Goal: Download file/media

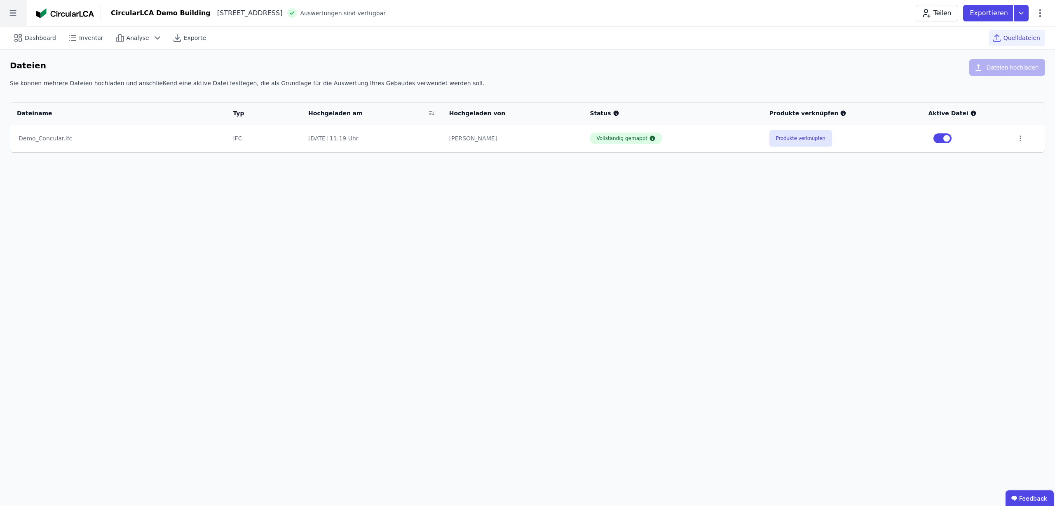
click at [18, 13] on icon at bounding box center [13, 13] width 26 height 26
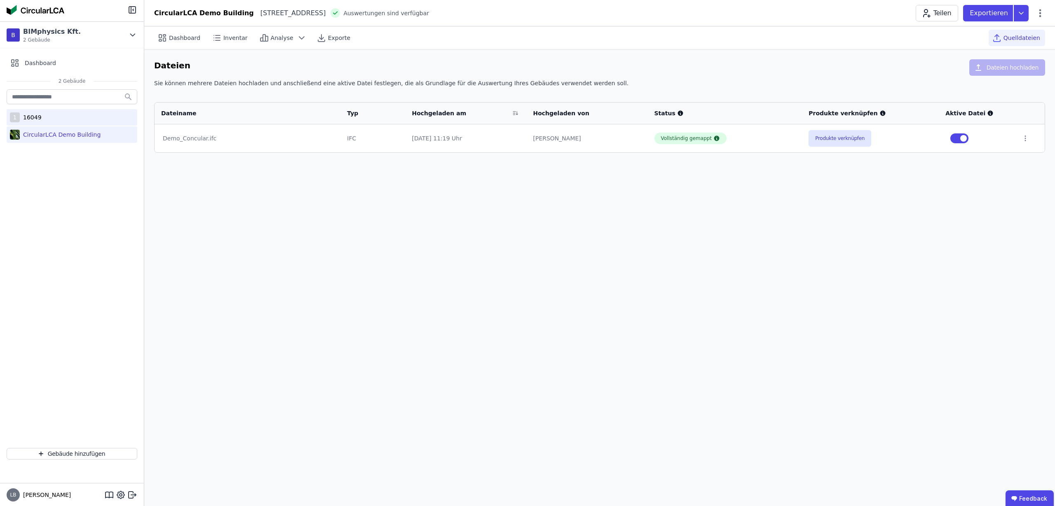
click at [37, 117] on div "16049" at bounding box center [31, 117] width 22 height 8
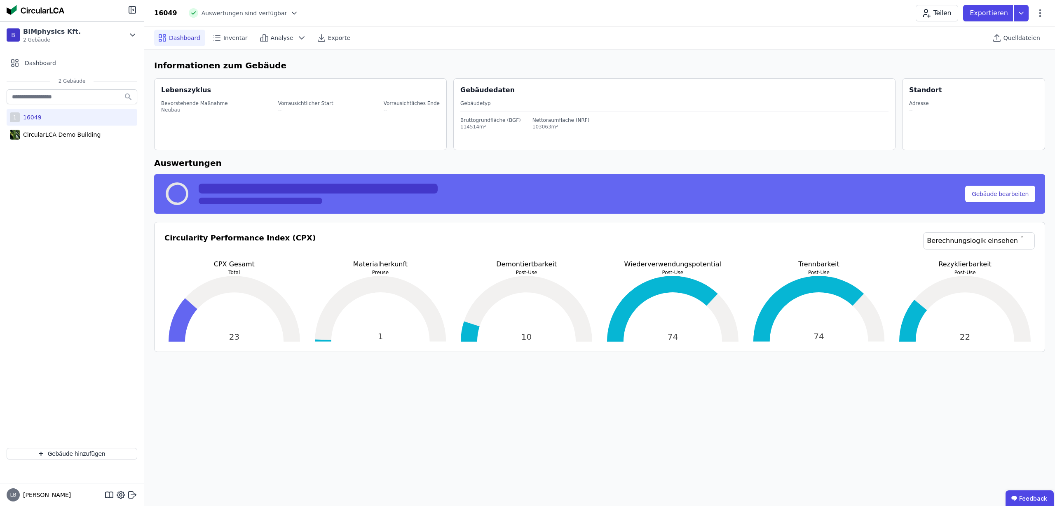
select select "*"
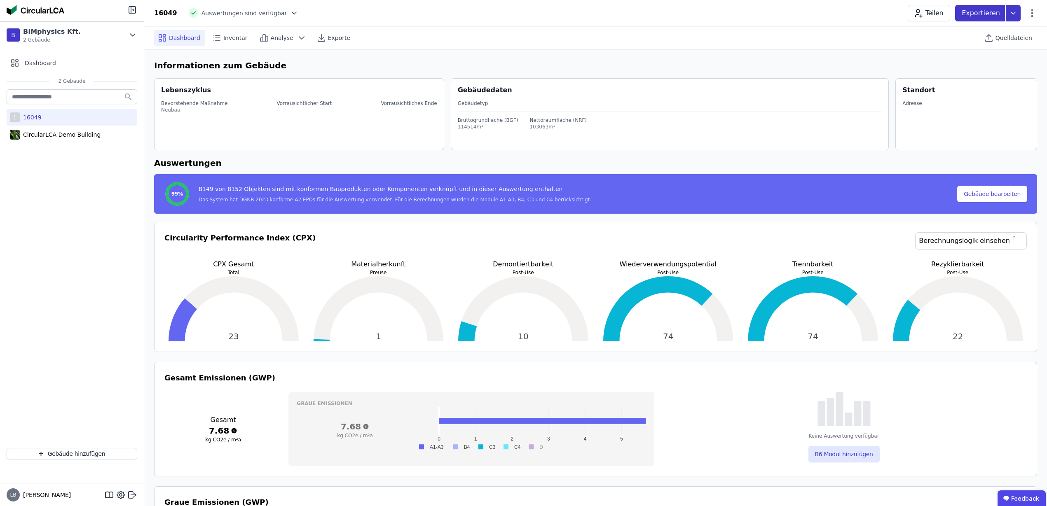
click at [1015, 14] on icon at bounding box center [1013, 13] width 15 height 16
click at [963, 62] on div "Ökobilanzierung exportieren" at bounding box center [930, 62] width 82 height 8
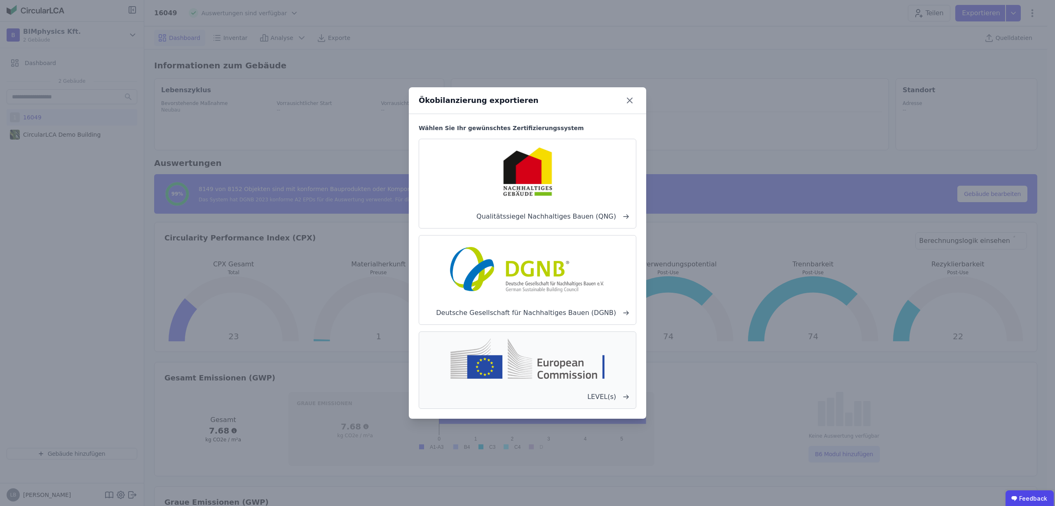
click at [606, 392] on span "LEVEL(s)" at bounding box center [528, 397] width 204 height 10
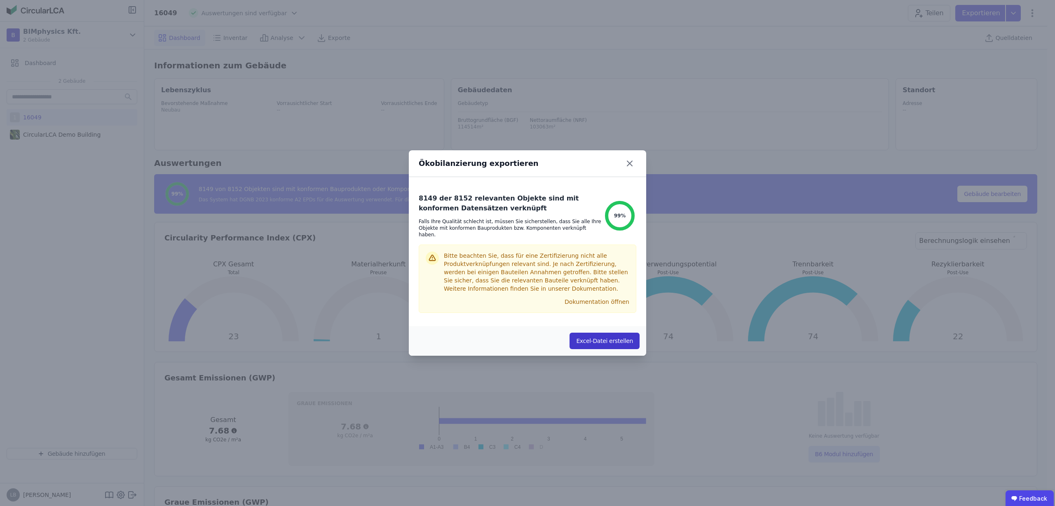
click at [612, 333] on button "Excel-Datei erstellen" at bounding box center [604, 341] width 70 height 16
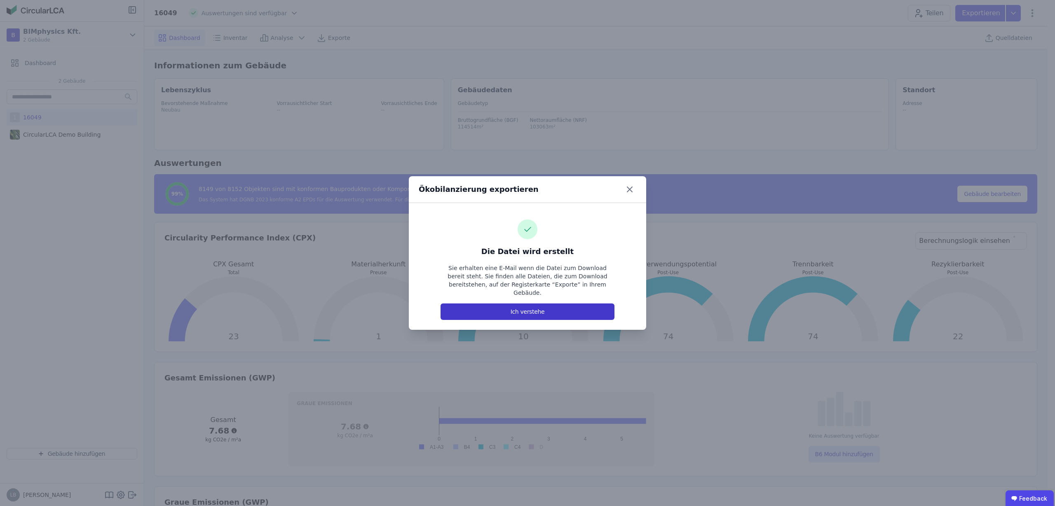
click at [536, 304] on button "Ich verstehe" at bounding box center [527, 312] width 174 height 16
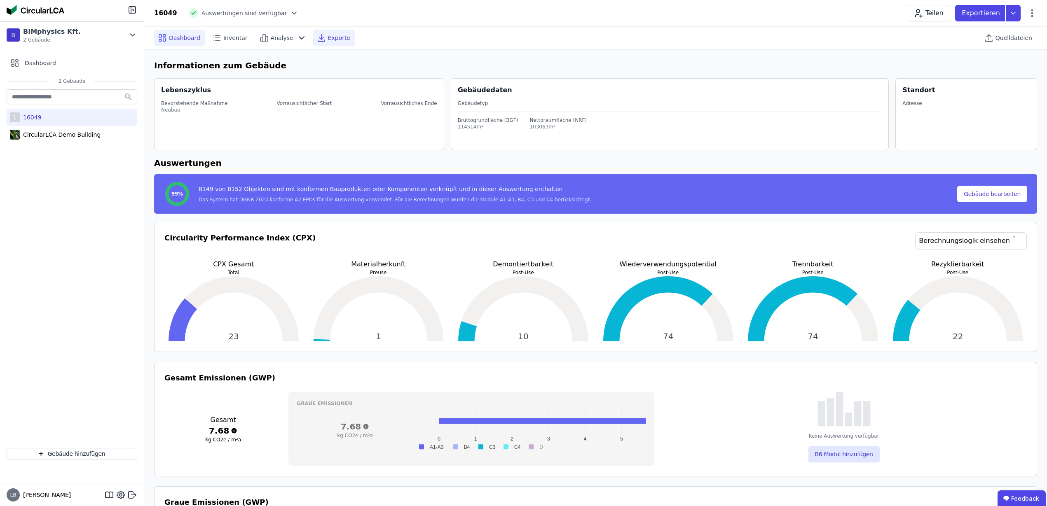
click at [326, 30] on div "Exporte" at bounding box center [334, 38] width 42 height 16
